Goal: Transaction & Acquisition: Purchase product/service

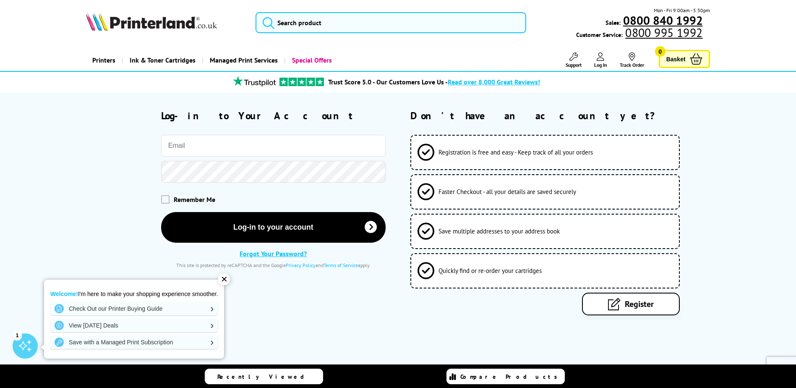
click at [223, 150] on input "email" at bounding box center [273, 146] width 225 height 22
type input "[PERSON_NAME][EMAIL_ADDRESS][DOMAIN_NAME]"
click at [161, 212] on button "Log-in to your account" at bounding box center [273, 227] width 225 height 31
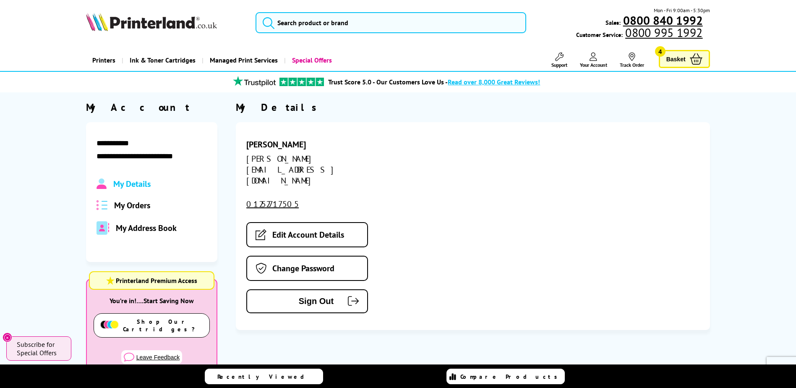
click at [144, 205] on span "My Orders" at bounding box center [132, 205] width 36 height 11
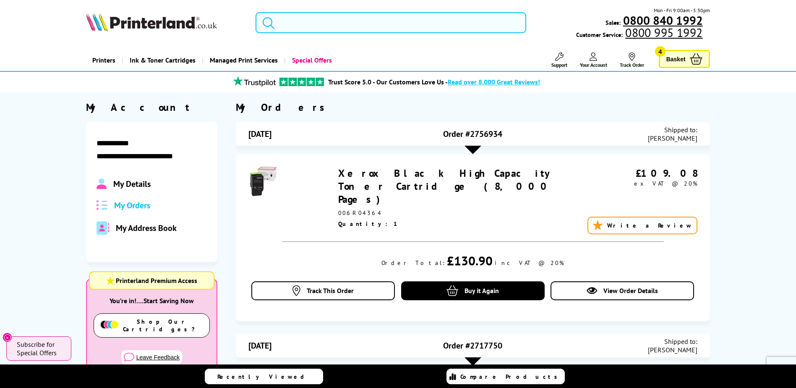
click at [328, 24] on input "search" at bounding box center [391, 22] width 271 height 21
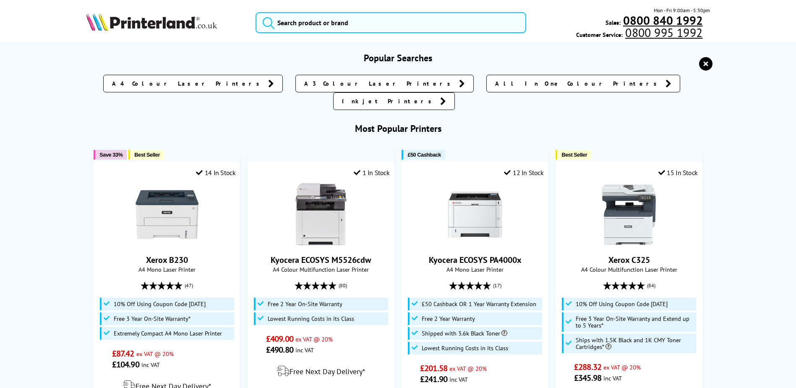
click at [173, 27] on img at bounding box center [151, 22] width 131 height 18
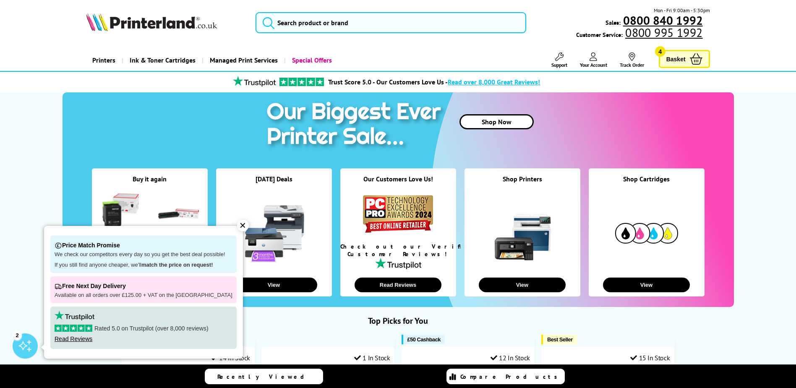
click at [237, 225] on div "✕" at bounding box center [243, 226] width 12 height 12
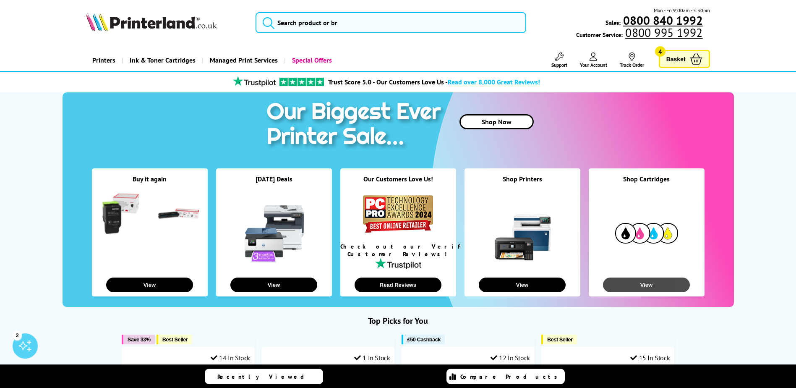
click at [651, 284] on button "View" at bounding box center [646, 284] width 87 height 15
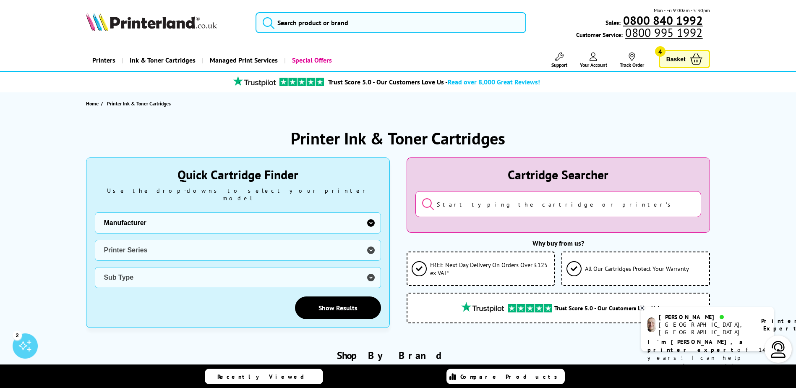
click at [371, 215] on select "Manufacturer Brother Canon Cubify Dell Dymo Epson HP Kodak Konica Minolta Kyoce…" at bounding box center [238, 222] width 286 height 21
select select "13815"
click at [95, 212] on select "Manufacturer Brother Canon Cubify Dell Dymo Epson HP Kodak Konica Minolta Kyoce…" at bounding box center [238, 222] width 286 height 21
click at [140, 240] on select "Printer Series B Series C Series Colorqube Colour MFP DocuPrint Phaser Versalin…" at bounding box center [238, 250] width 286 height 21
select select "38179"
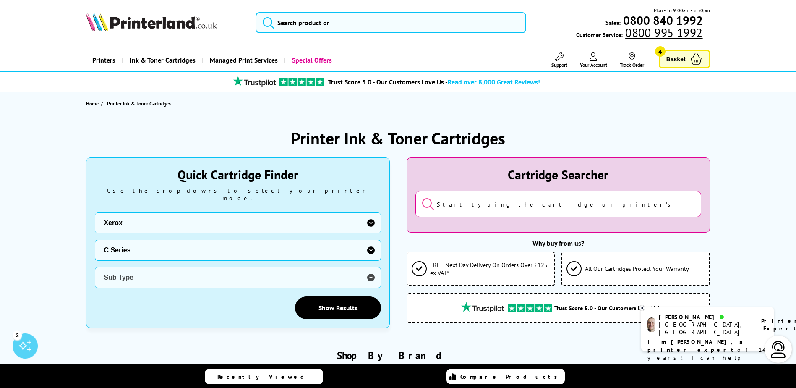
click at [95, 240] on select "Printer Series B Series C Series Colorqube Colour MFP DocuPrint Phaser Versalin…" at bounding box center [238, 250] width 286 height 21
click at [293, 272] on select "Sub Type Xerox C230 Xerox C235 Xerox C310 Xerox C315 Xerox C320 Xerox C325 Xero…" at bounding box center [238, 277] width 286 height 21
click at [95, 267] on select "Sub Type Xerox C230 Xerox C235 Xerox C310 Xerox C315 Xerox C320 Xerox C325 Xero…" at bounding box center [238, 277] width 286 height 21
click at [373, 268] on select "Sub Type Xerox C230 Xerox C235 Xerox C310 Xerox C315 Xerox C320 Xerox C325 Xero…" at bounding box center [238, 277] width 286 height 21
select select "38180"
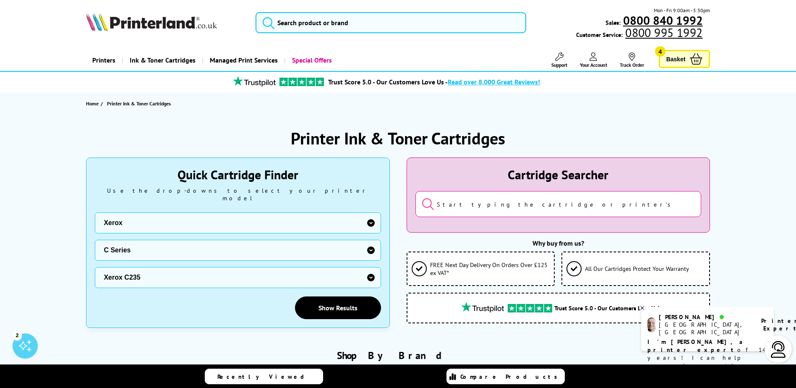
click at [95, 267] on select "Sub Type Xerox C230 Xerox C235 Xerox C310 Xerox C315 Xerox C320 Xerox C325 Xero…" at bounding box center [238, 277] width 286 height 21
click at [344, 296] on link "Show Results" at bounding box center [338, 307] width 86 height 23
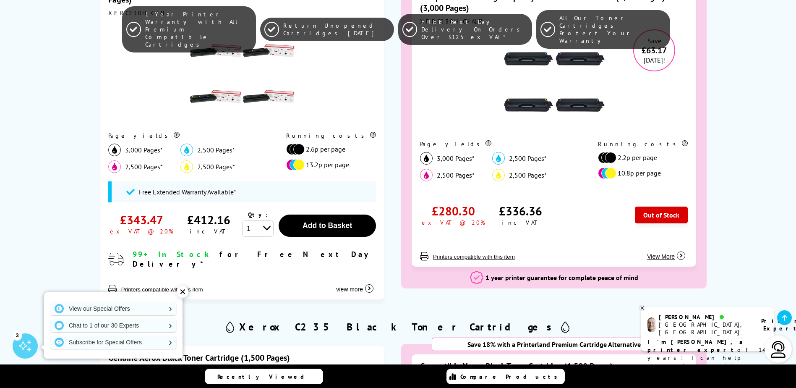
scroll to position [546, 0]
